Goal: Check status: Check status

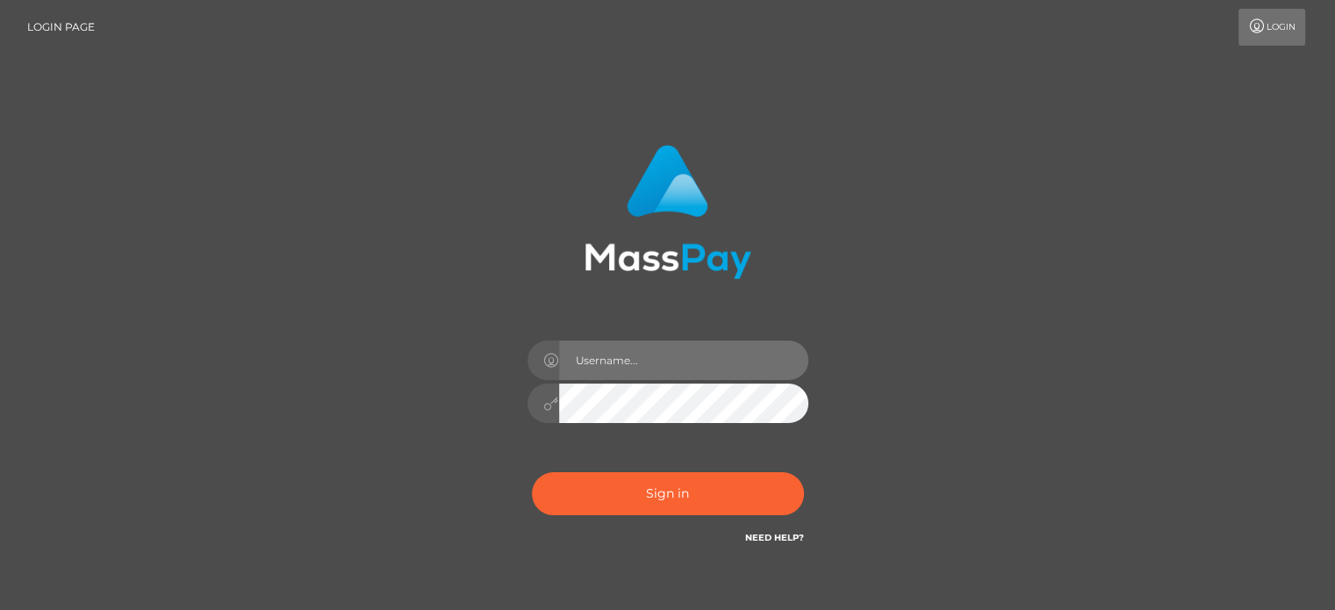
click at [672, 357] on input "text" at bounding box center [683, 360] width 249 height 39
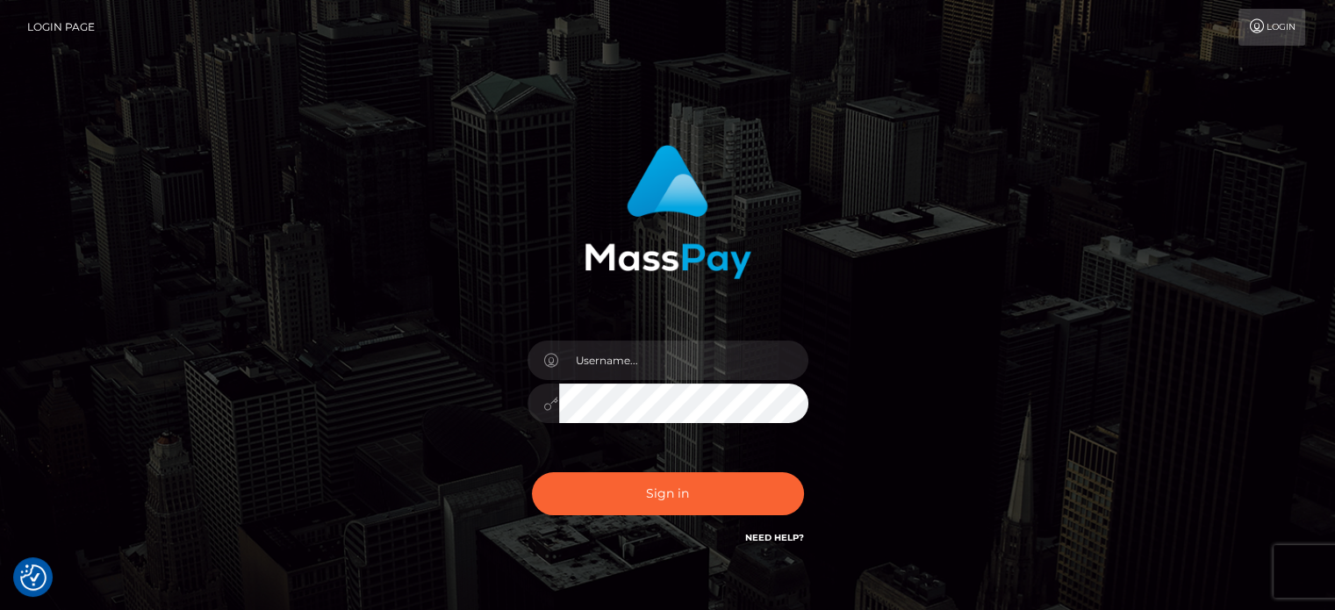
click at [793, 354] on span at bounding box center [799, 361] width 14 height 14
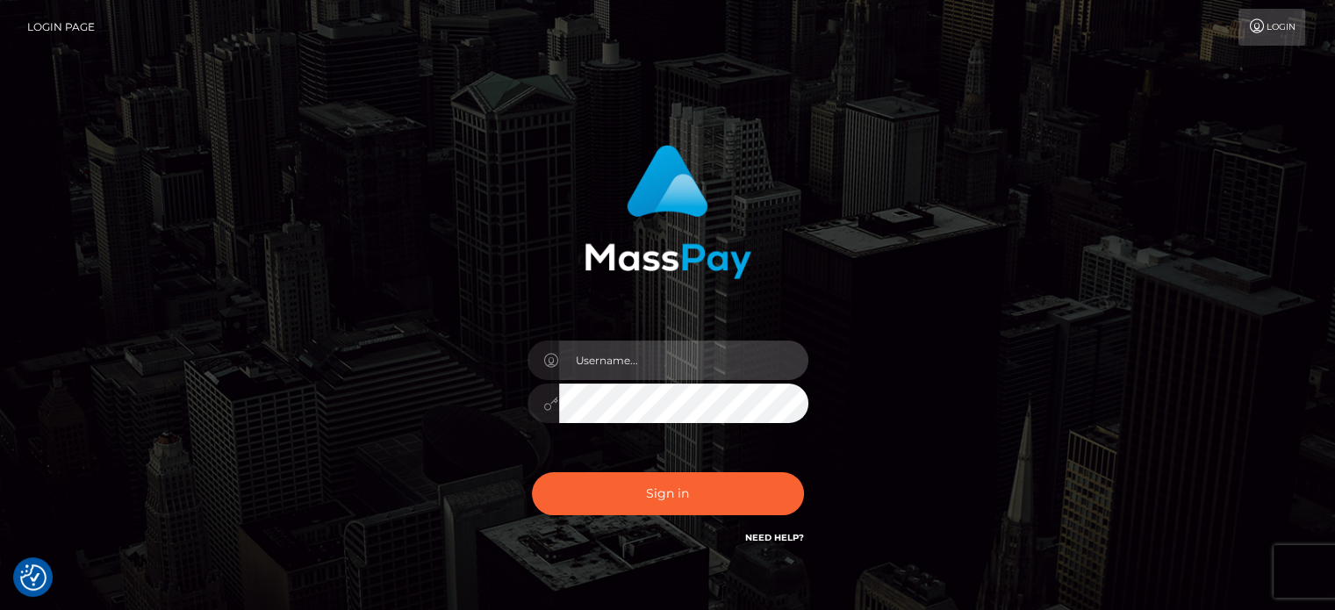
type input "paymentsupportteam"
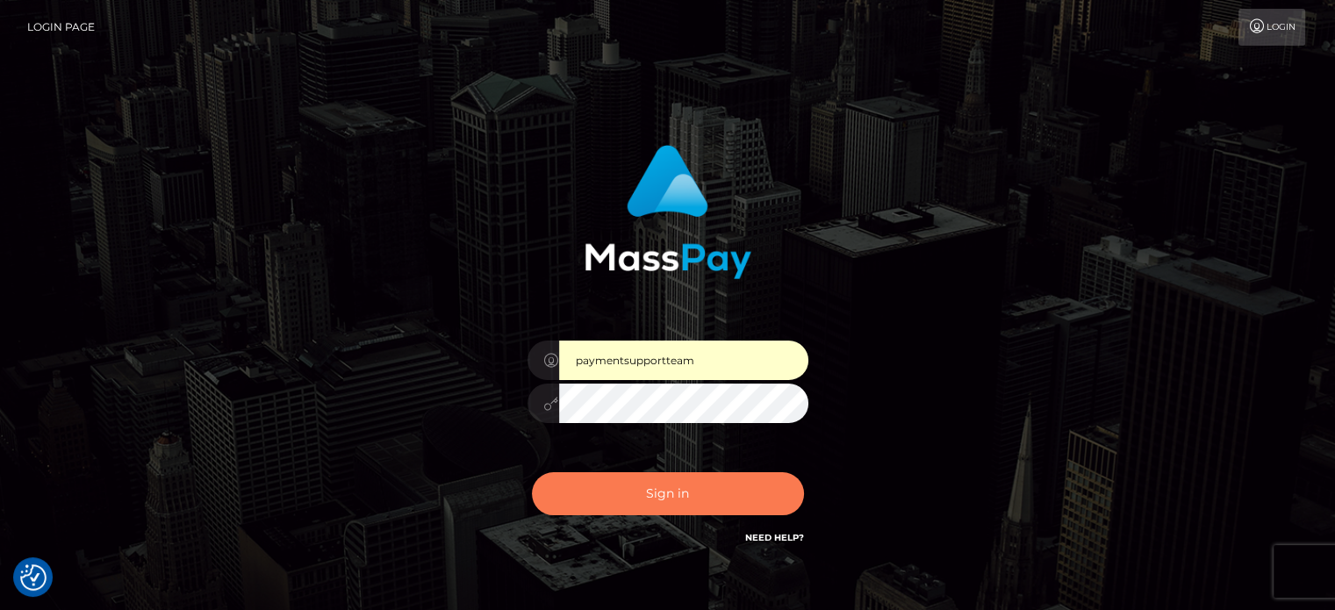
click at [602, 490] on button "Sign in" at bounding box center [668, 493] width 272 height 43
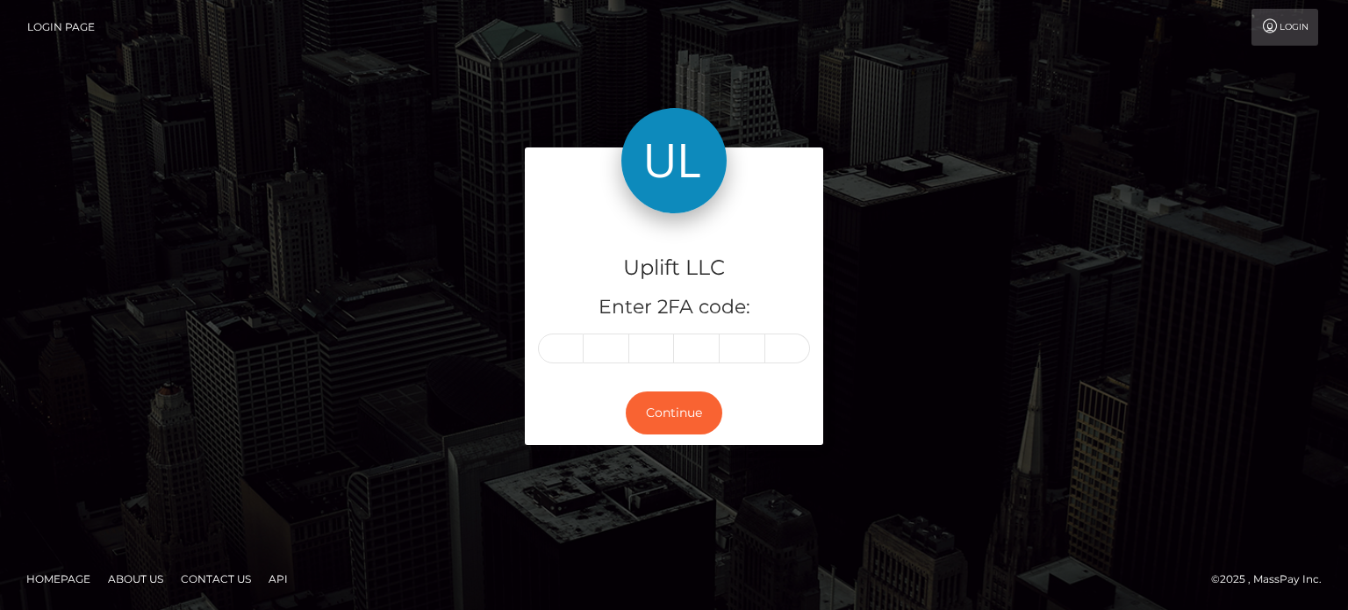
click at [555, 352] on input "text" at bounding box center [561, 349] width 46 height 30
type input "4"
type input "1"
type input "2"
type input "8"
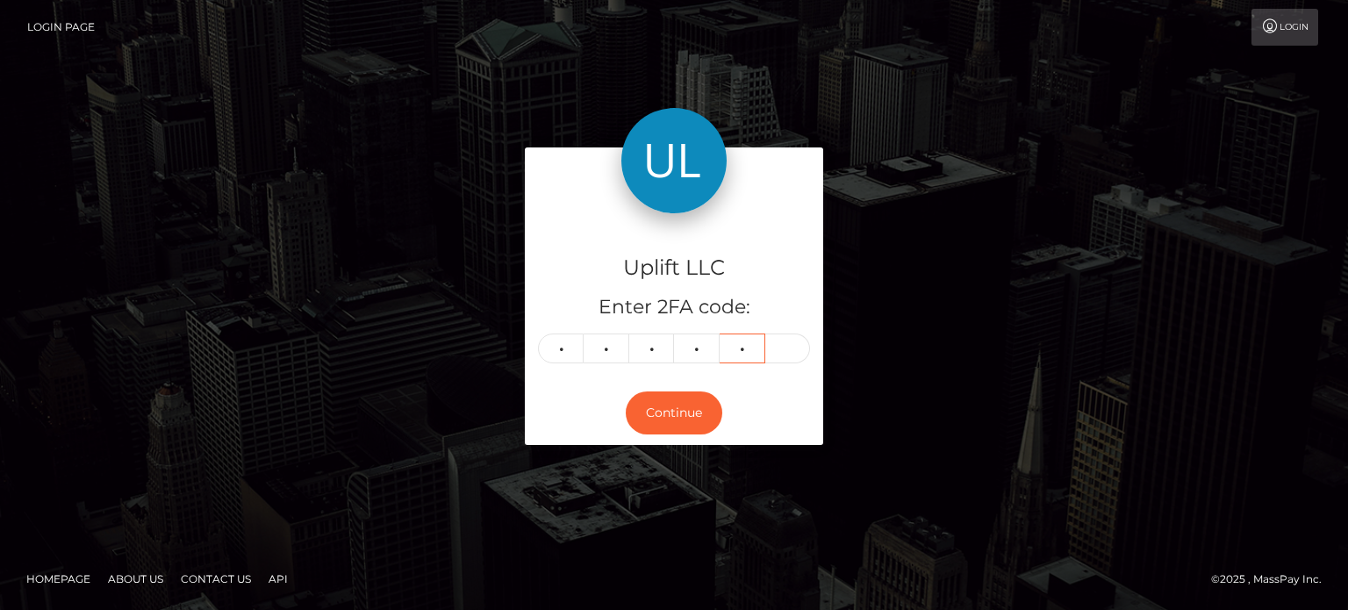
type input "1"
type input "3"
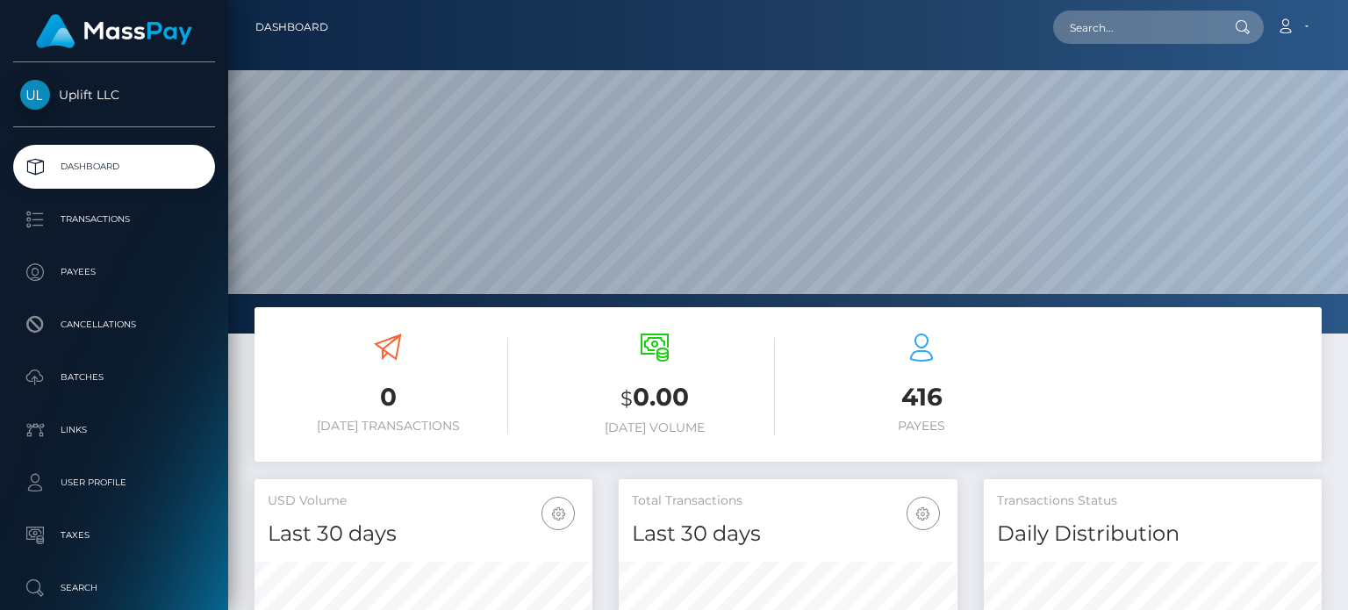
scroll to position [311, 337]
click at [1145, 32] on input "text" at bounding box center [1135, 27] width 165 height 33
paste input "568550"
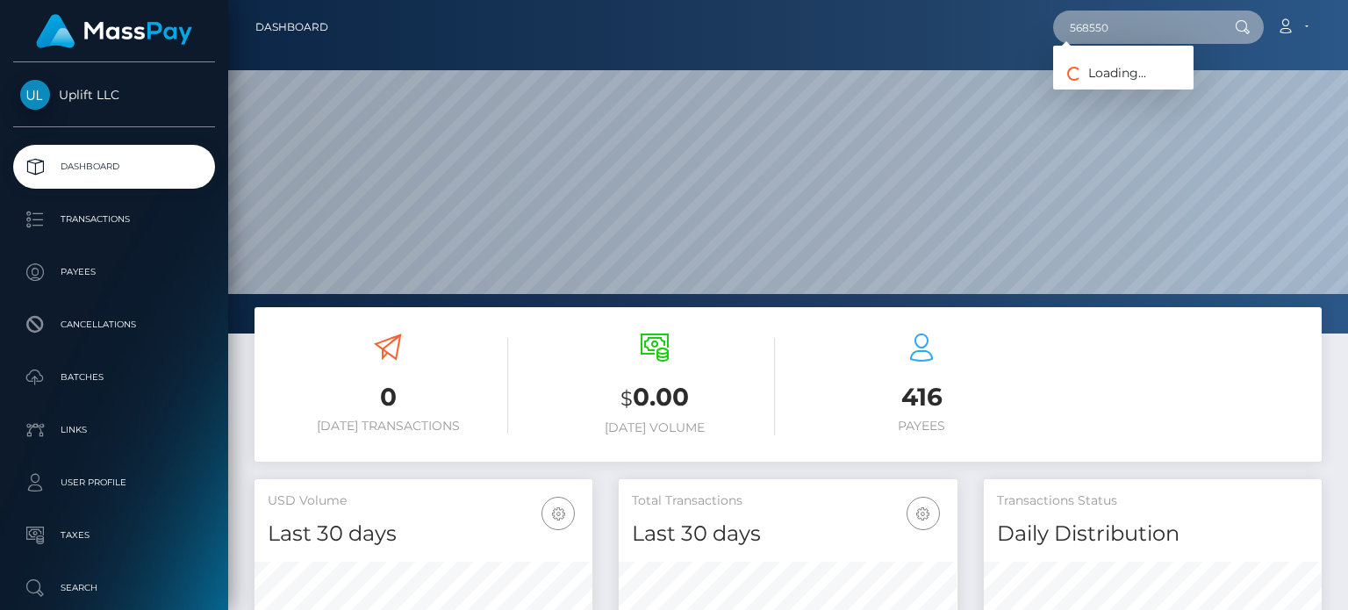
type input "568550"
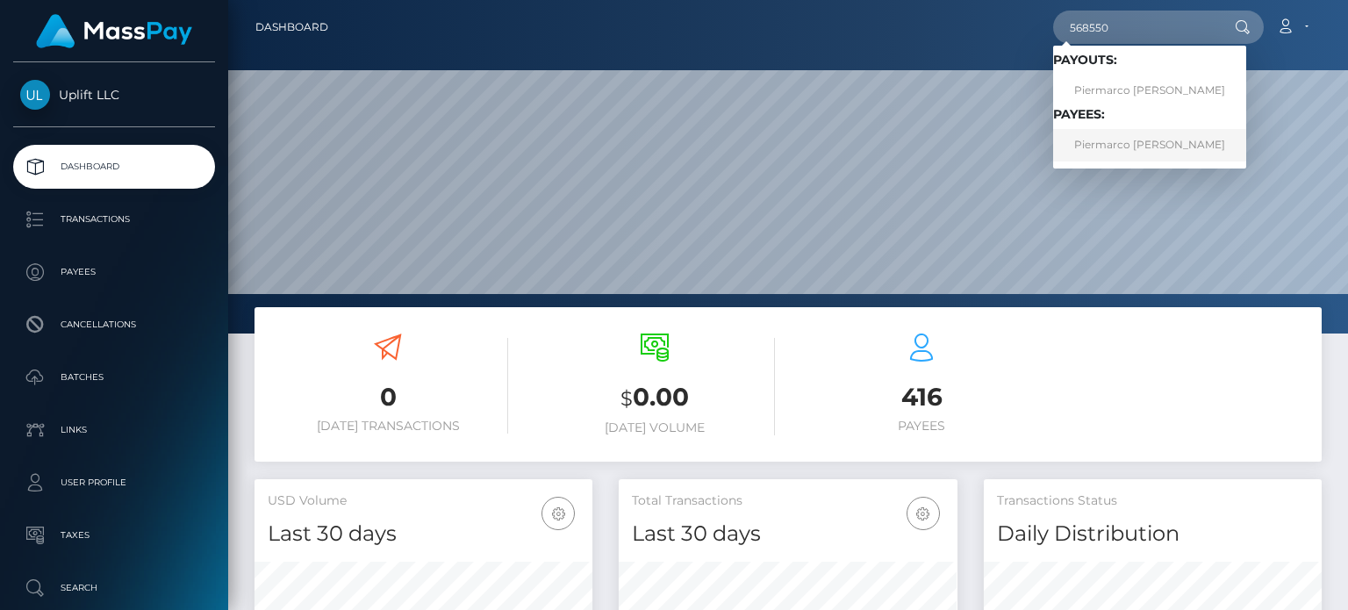
click at [1146, 149] on link "Piermarco Buccellato" at bounding box center [1149, 145] width 193 height 32
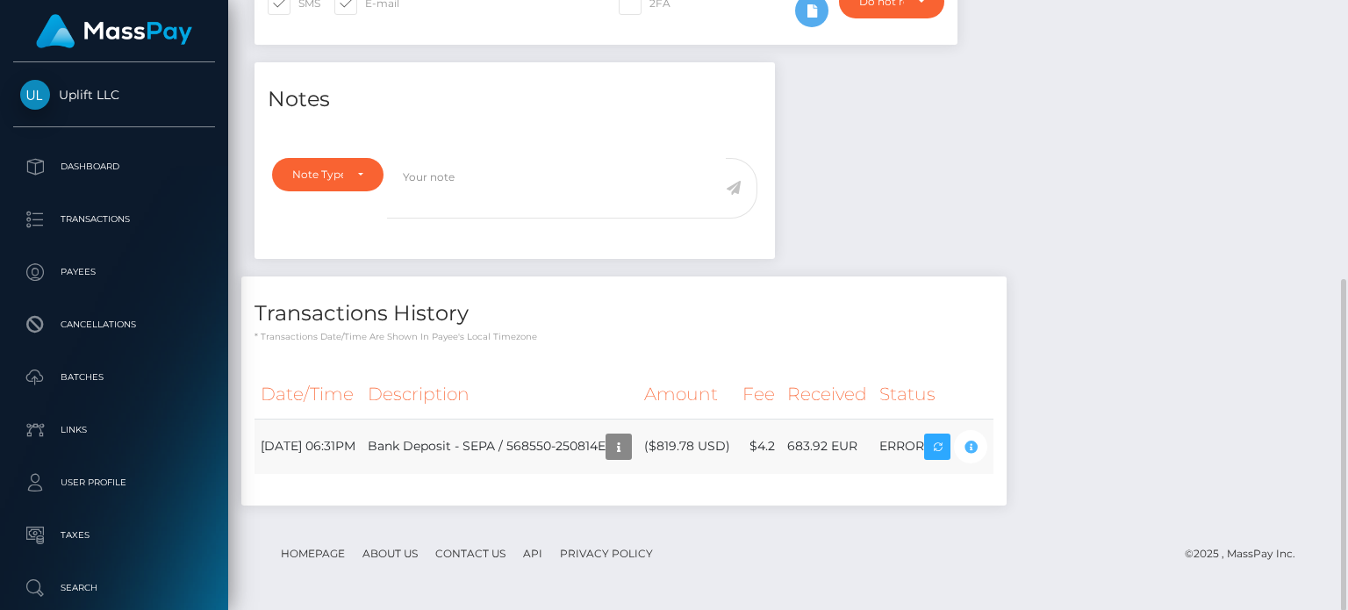
scroll to position [211, 337]
click at [1024, 455] on body "Uplift LLC Dashboard Transactions Payees Cancellations Batches" at bounding box center [674, 375] width 1348 height 750
